Goal: Task Accomplishment & Management: Manage account settings

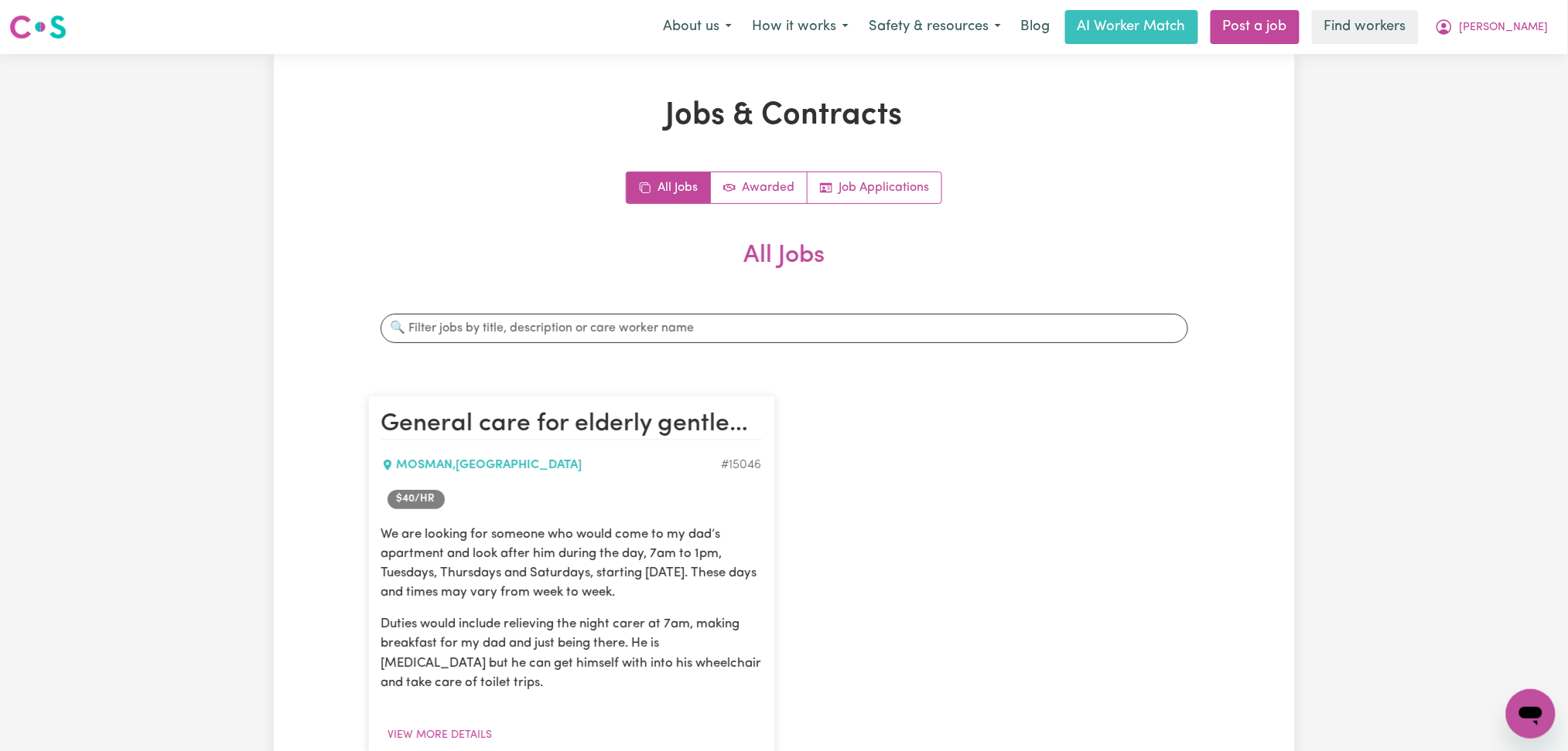
click at [1525, 38] on button "[PERSON_NAME]" at bounding box center [1491, 27] width 134 height 33
click at [1502, 98] on link "Logout" at bounding box center [1497, 89] width 122 height 29
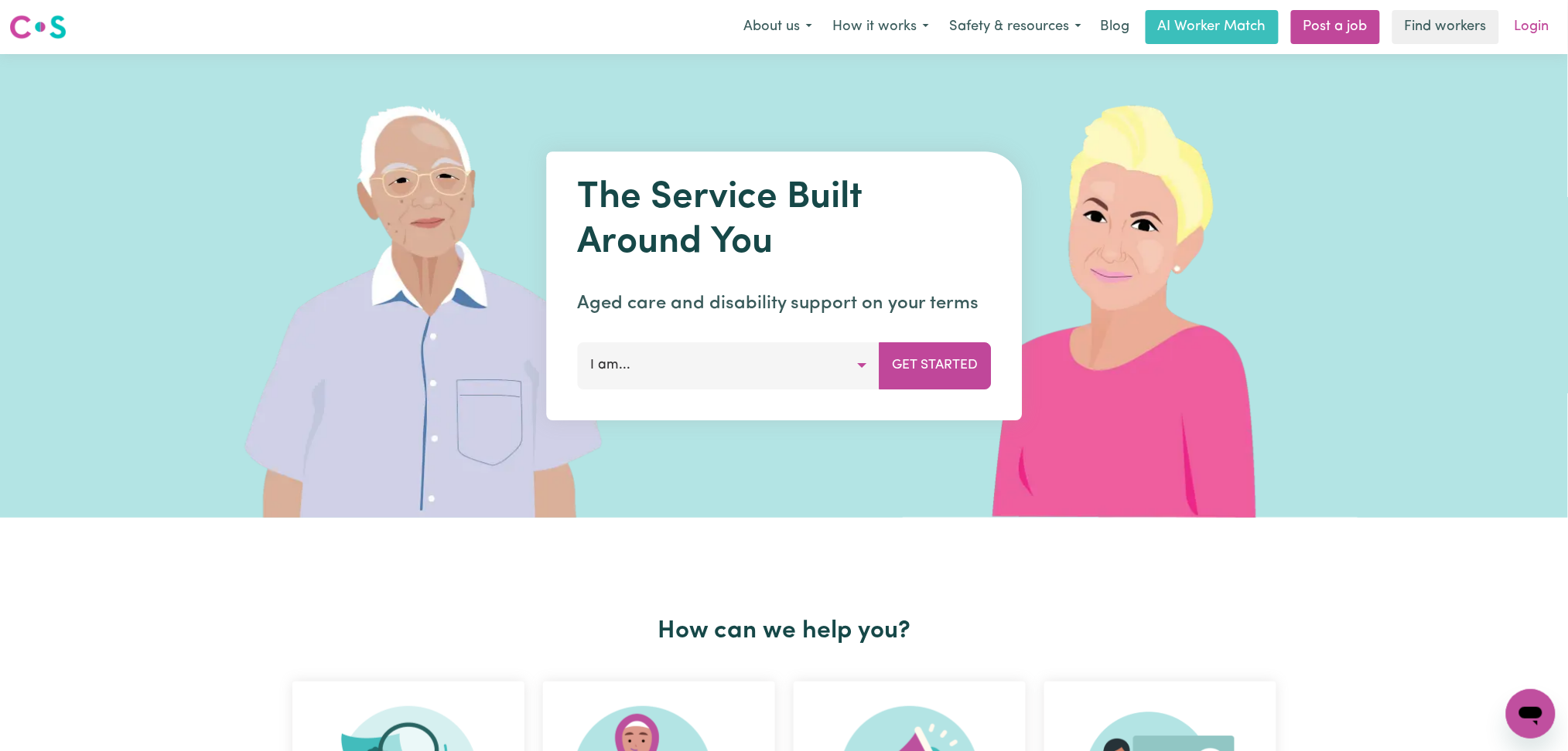
click at [1544, 36] on link "Login" at bounding box center [1532, 27] width 53 height 34
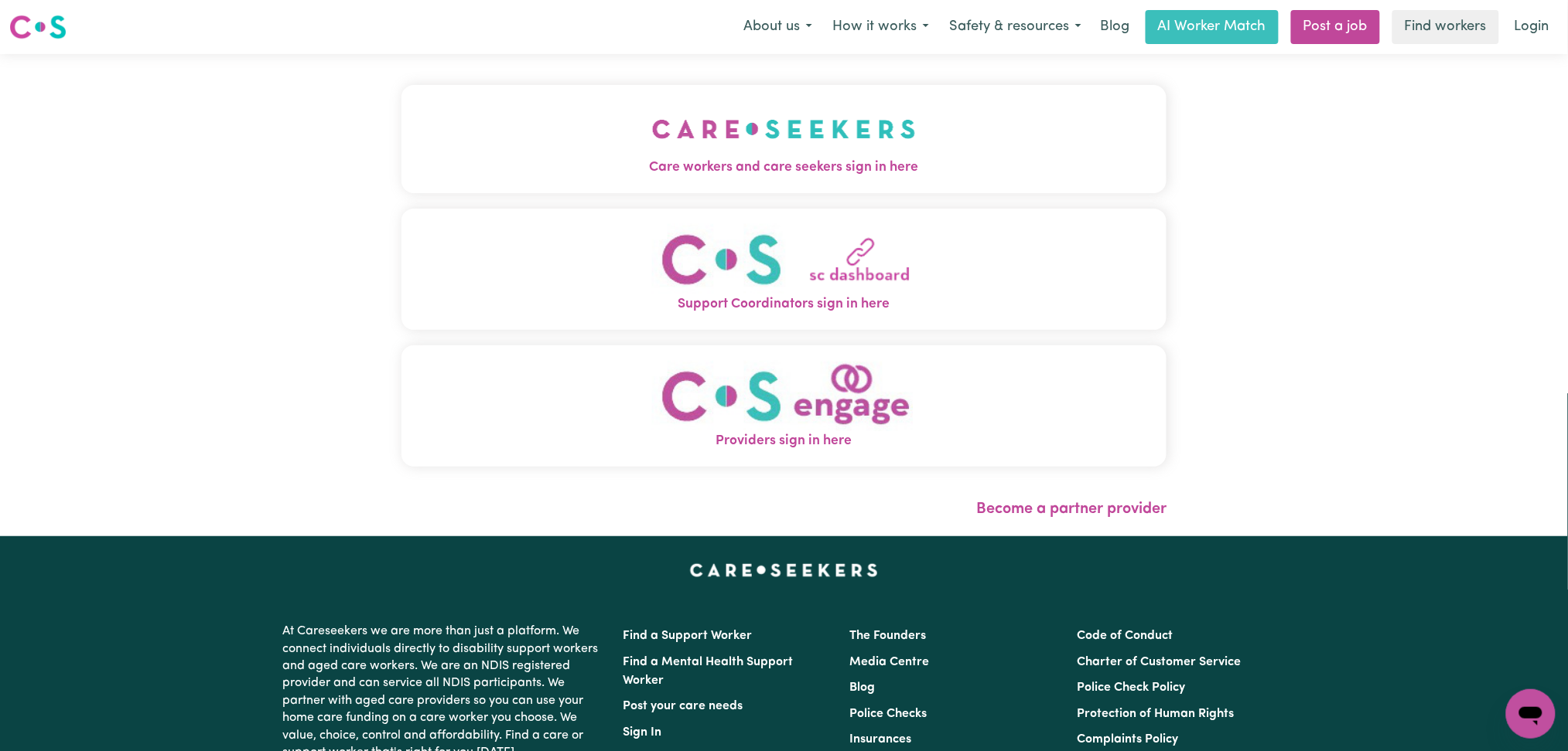
click at [573, 180] on button "Care workers and care seekers sign in here" at bounding box center [784, 139] width 765 height 108
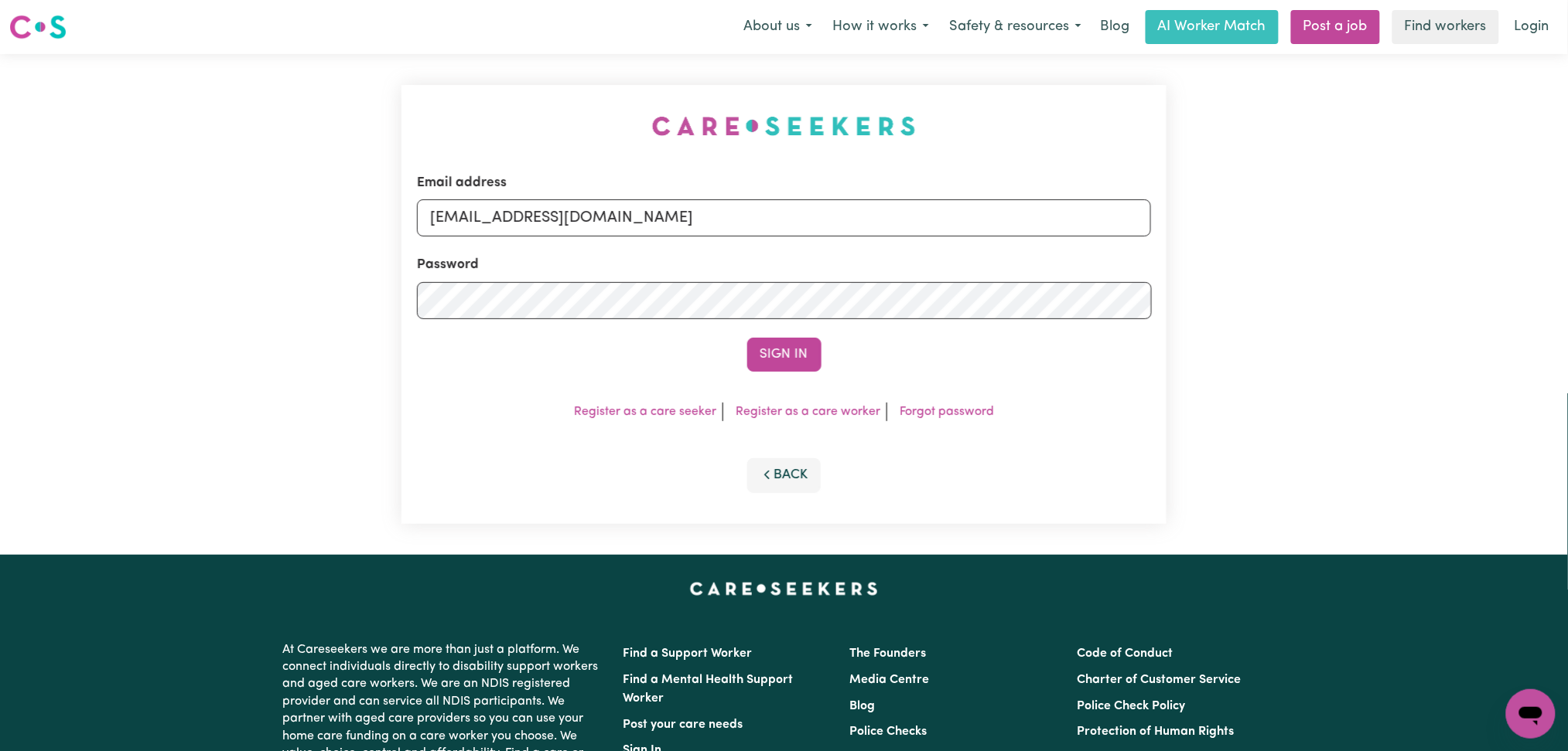
drag, startPoint x: 562, startPoint y: 189, endPoint x: 562, endPoint y: 211, distance: 22.0
click at [562, 191] on div "Email address [EMAIL_ADDRESS][DOMAIN_NAME]" at bounding box center [784, 205] width 734 height 63
drag, startPoint x: 562, startPoint y: 214, endPoint x: 559, endPoint y: 235, distance: 21.2
click at [562, 216] on input "[EMAIL_ADDRESS][DOMAIN_NAME]" at bounding box center [784, 218] width 734 height 37
drag, startPoint x: 509, startPoint y: 217, endPoint x: 1033, endPoint y: 276, distance: 527.3
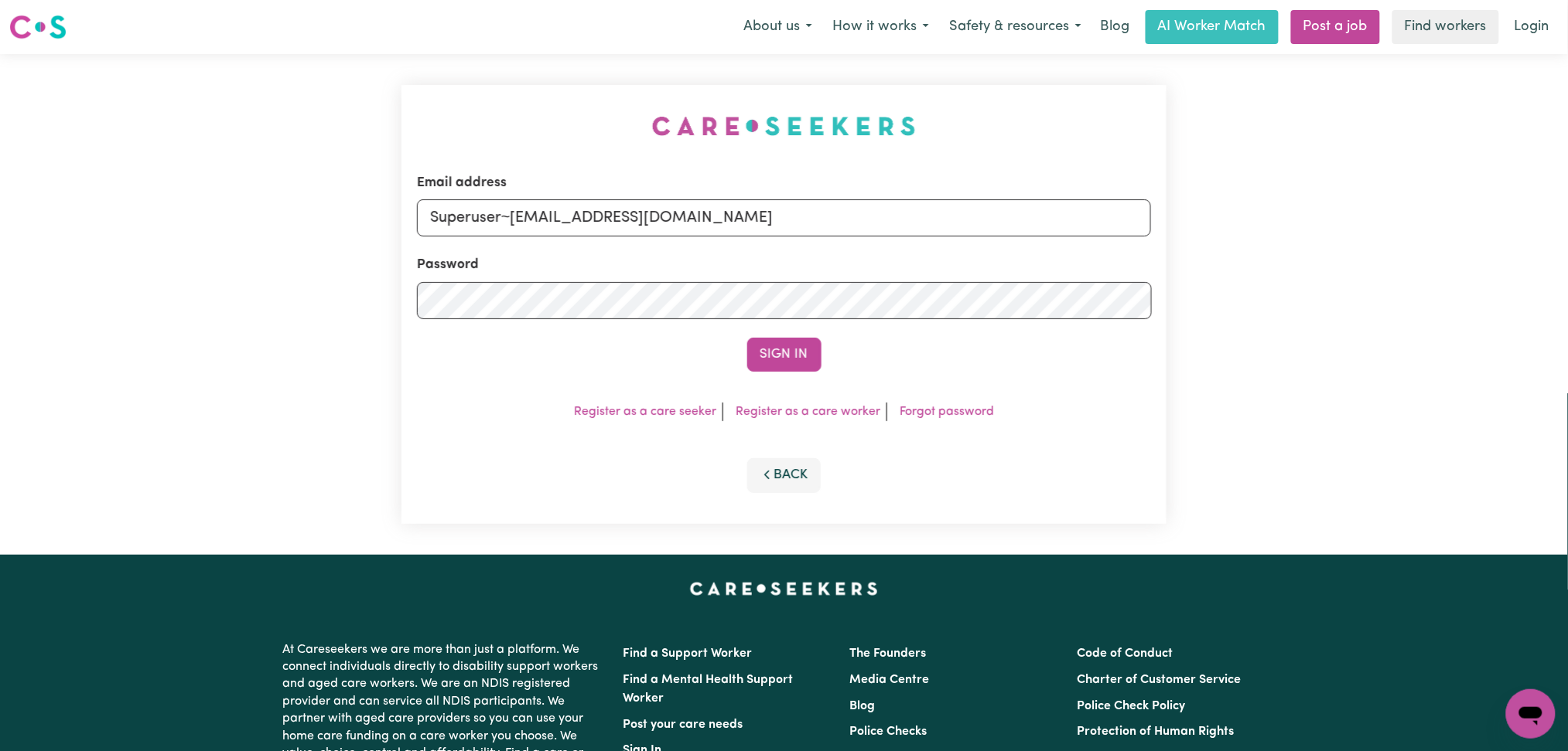
click at [1044, 271] on form "Email address Superuser~[EMAIL_ADDRESS][DOMAIN_NAME] Password Sign In" at bounding box center [784, 273] width 734 height 199
type input "Superuser~[EMAIL_ADDRESS][DOMAIN_NAME]"
click at [789, 351] on button "Sign In" at bounding box center [784, 355] width 74 height 34
